Goal: Transaction & Acquisition: Download file/media

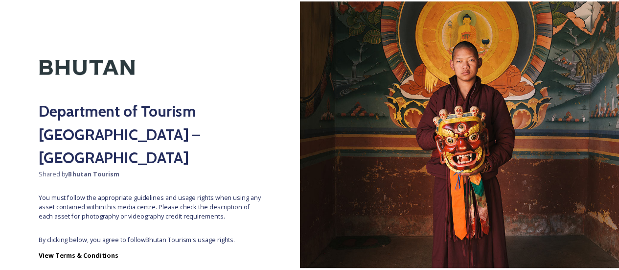
scroll to position [51, 0]
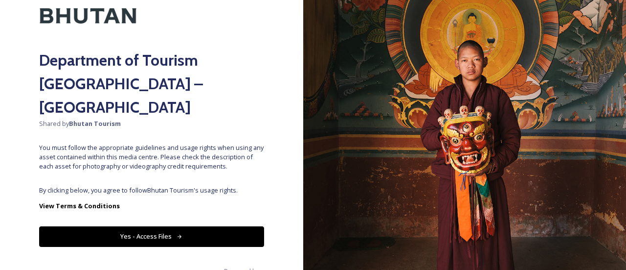
click at [170, 226] on button "Yes - Access Files" at bounding box center [151, 236] width 225 height 20
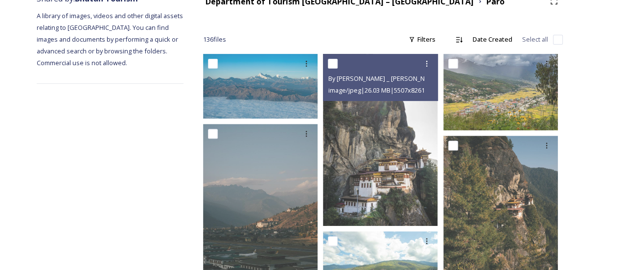
scroll to position [0, 0]
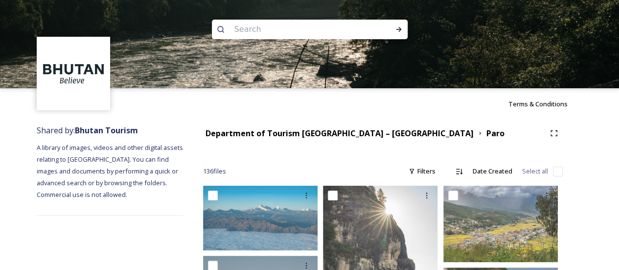
click at [322, 27] on input at bounding box center [296, 30] width 134 height 22
type input "school"
click at [398, 34] on div "Run Search" at bounding box center [399, 30] width 18 height 18
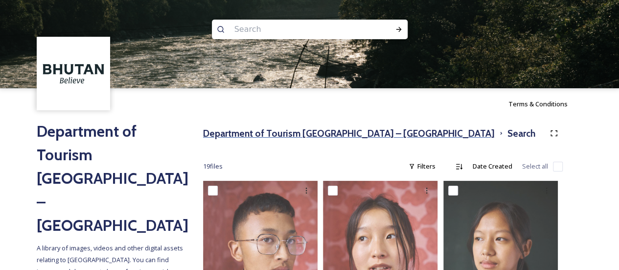
click at [292, 131] on h3 "Department of Tourism [GEOGRAPHIC_DATA] – [GEOGRAPHIC_DATA]" at bounding box center [349, 133] width 292 height 14
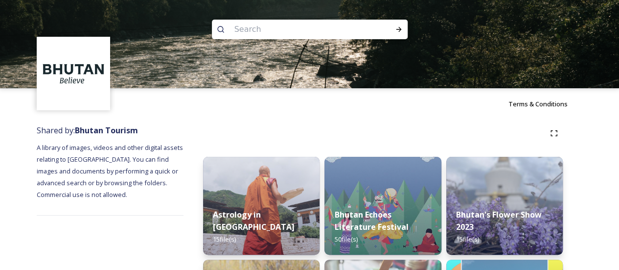
click at [291, 28] on input at bounding box center [296, 30] width 134 height 22
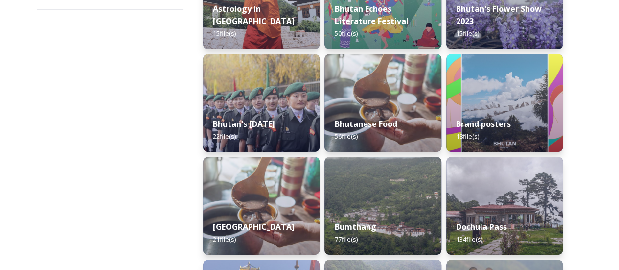
scroll to position [319, 0]
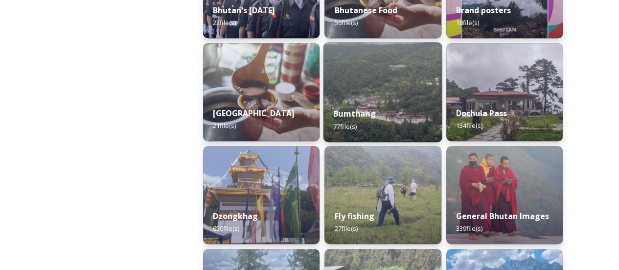
click at [375, 124] on div "Bumthang 77 file(s)" at bounding box center [382, 119] width 119 height 45
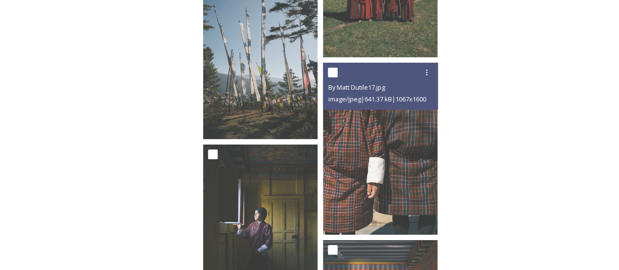
scroll to position [3620, 0]
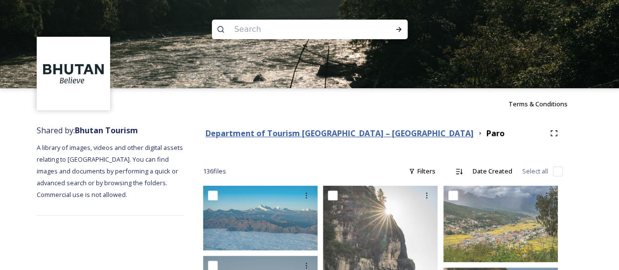
click at [365, 133] on strong "Department of Tourism [GEOGRAPHIC_DATA] – [GEOGRAPHIC_DATA]" at bounding box center [340, 133] width 268 height 11
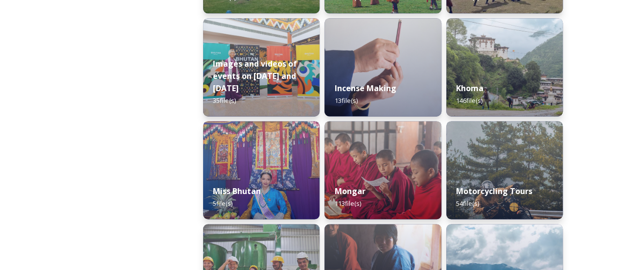
scroll to position [648, 0]
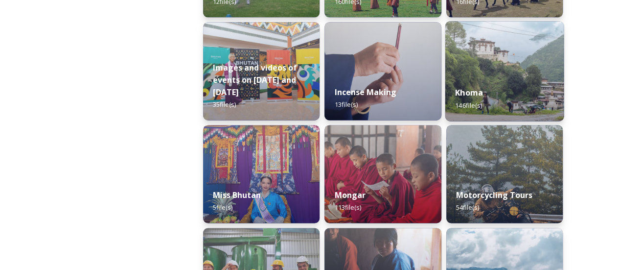
click at [490, 73] on img at bounding box center [504, 71] width 119 height 100
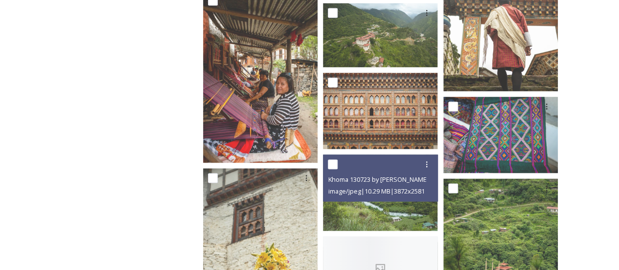
scroll to position [773, 0]
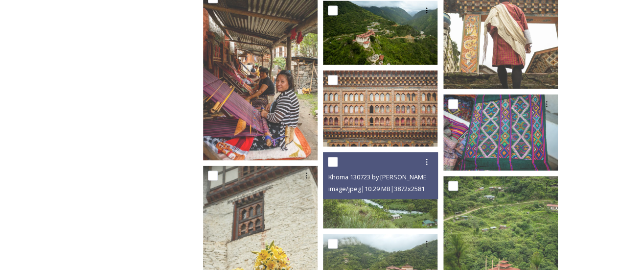
click at [536, 106] on div at bounding box center [501, 104] width 107 height 18
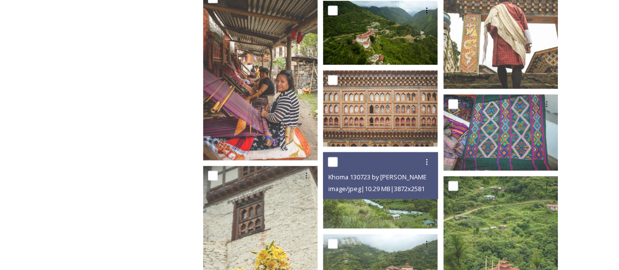
click at [385, 169] on div at bounding box center [381, 162] width 107 height 18
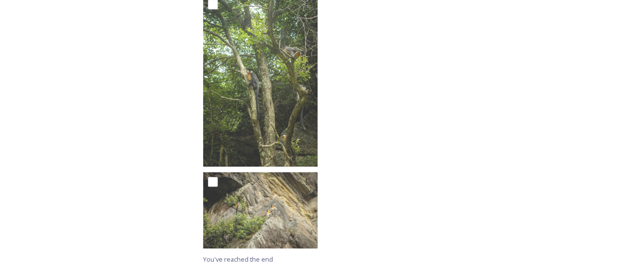
scroll to position [6010, 0]
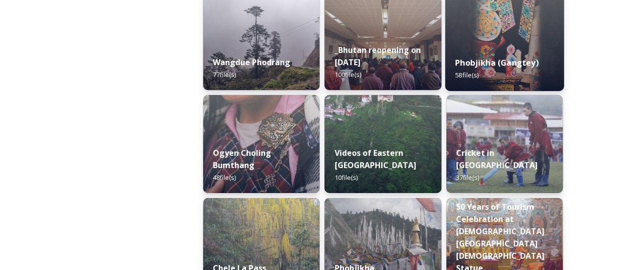
scroll to position [1501, 0]
click at [529, 55] on div "Phobjikha (Gangtey) 58 file(s)" at bounding box center [504, 68] width 119 height 45
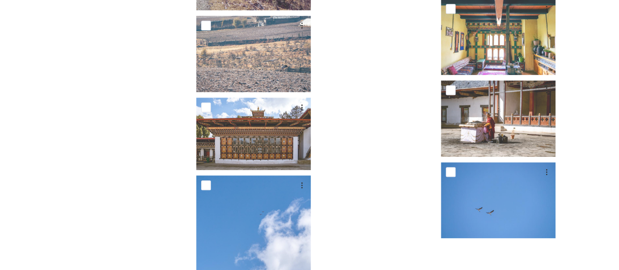
scroll to position [2465, 0]
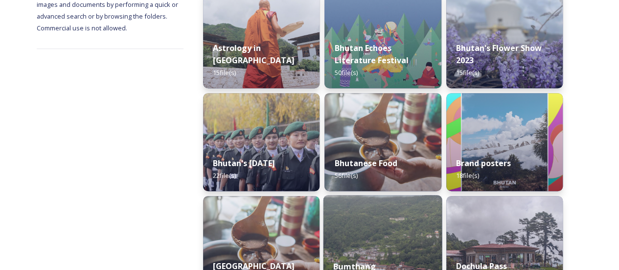
scroll to position [170, 0]
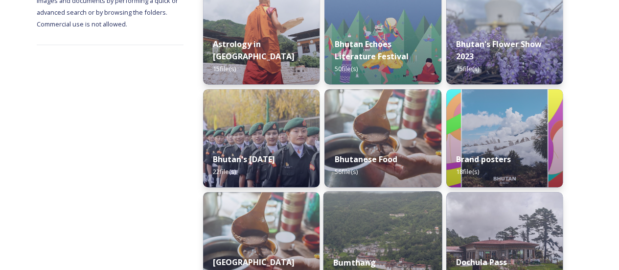
click at [403, 222] on img at bounding box center [382, 241] width 119 height 100
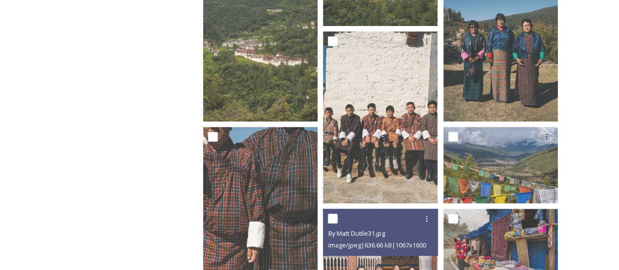
scroll to position [235, 0]
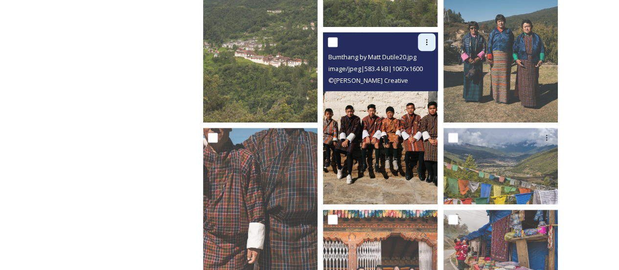
click at [427, 41] on icon at bounding box center [427, 42] width 8 height 8
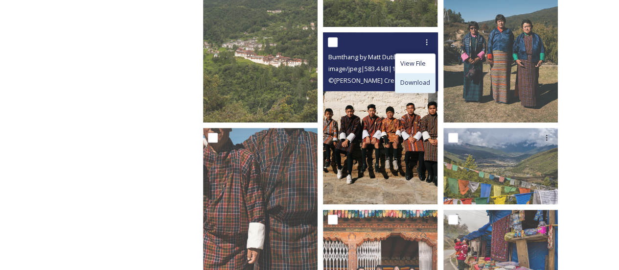
click at [412, 81] on span "Download" at bounding box center [415, 82] width 30 height 9
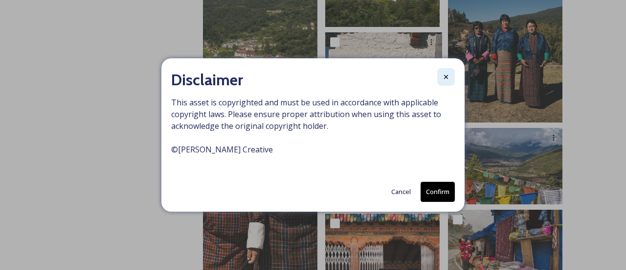
click at [448, 83] on div at bounding box center [446, 77] width 18 height 18
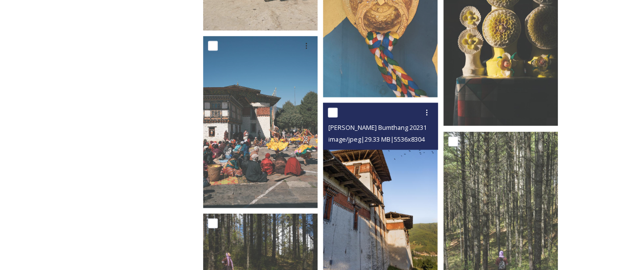
scroll to position [1099, 0]
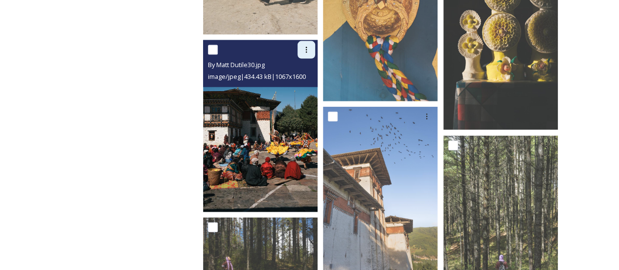
click at [303, 44] on div at bounding box center [307, 50] width 18 height 18
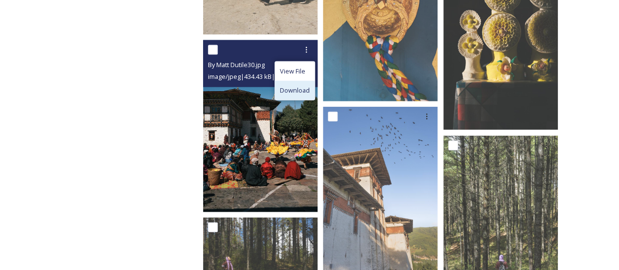
click at [300, 81] on div "Download" at bounding box center [295, 90] width 40 height 19
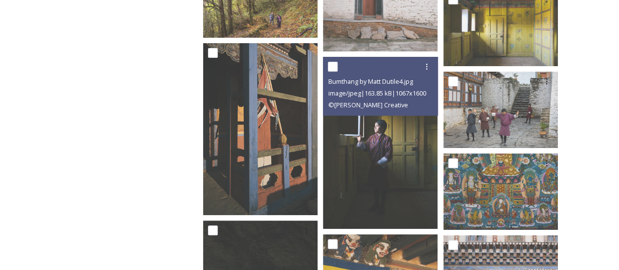
scroll to position [2021, 0]
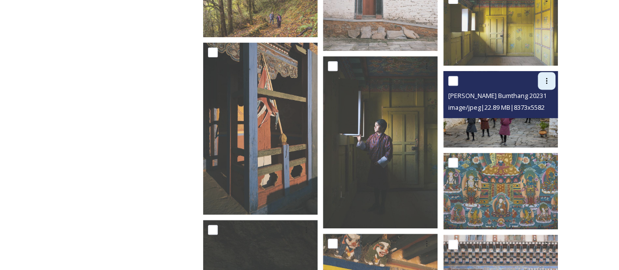
click at [545, 84] on icon at bounding box center [547, 81] width 8 height 8
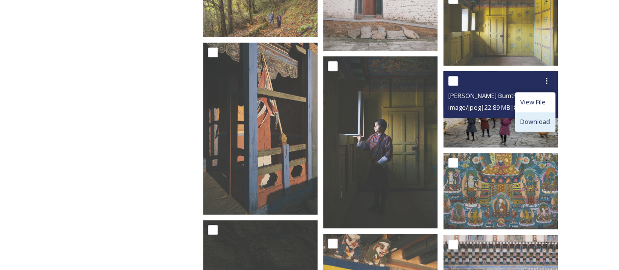
click at [543, 112] on div "Download" at bounding box center [535, 121] width 40 height 19
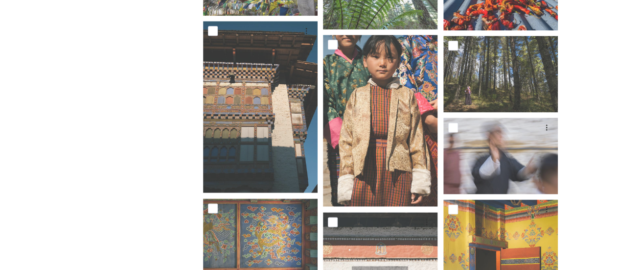
scroll to position [2453, 0]
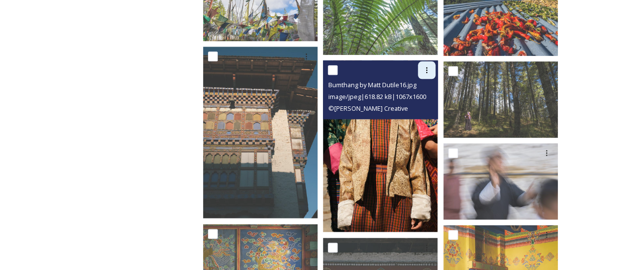
click at [426, 74] on div at bounding box center [427, 70] width 18 height 18
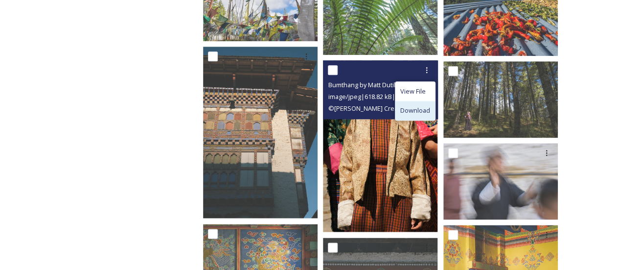
click at [424, 108] on span "Download" at bounding box center [415, 110] width 30 height 9
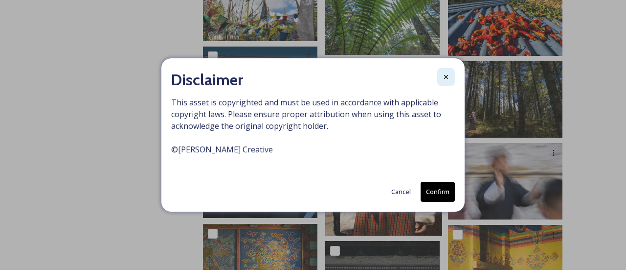
click at [450, 69] on div at bounding box center [446, 77] width 18 height 18
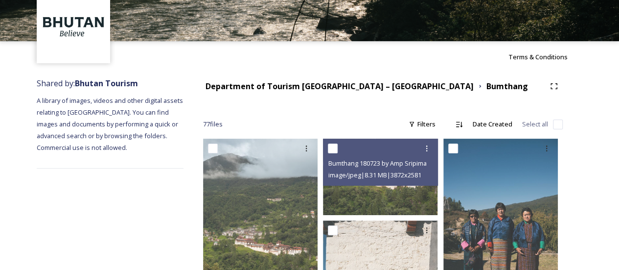
scroll to position [47, 0]
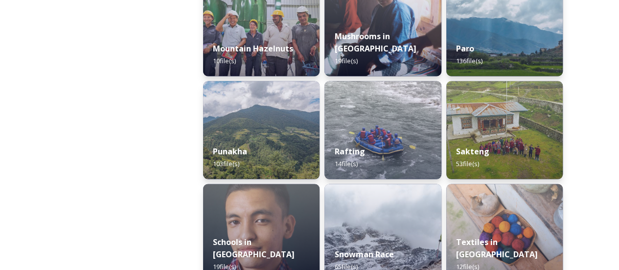
scroll to position [898, 0]
